Goal: Task Accomplishment & Management: Manage account settings

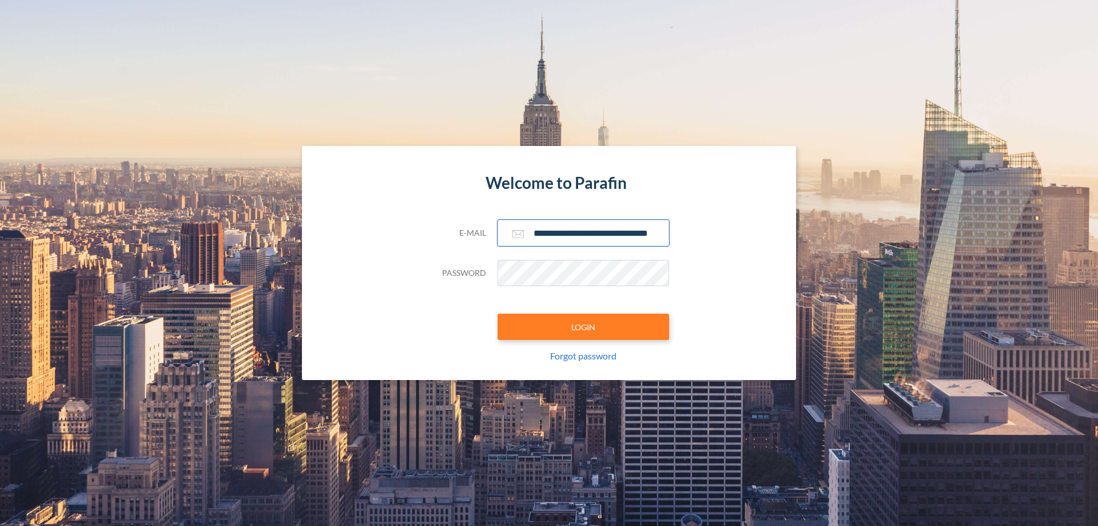
type input "**********"
click at [584, 327] on button "LOGIN" at bounding box center [584, 327] width 172 height 26
